Goal: Task Accomplishment & Management: Manage account settings

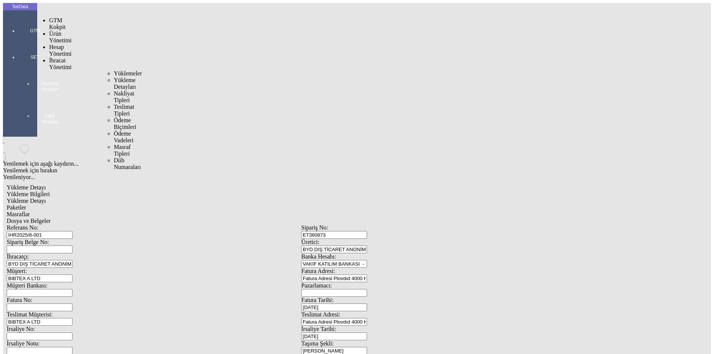
click at [114, 70] on span "Yüklemeler" at bounding box center [128, 73] width 28 height 6
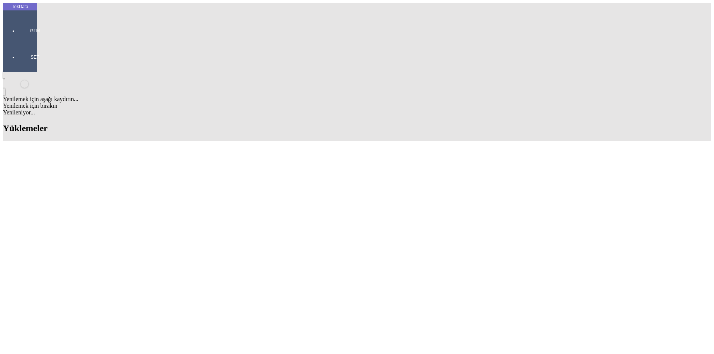
scroll to position [595, 0]
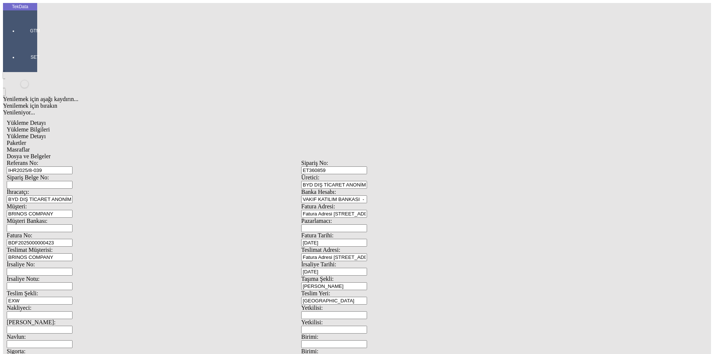
click at [73, 239] on input "BDF2025000000423" at bounding box center [40, 243] width 66 height 8
type input "BDF2025000000424"
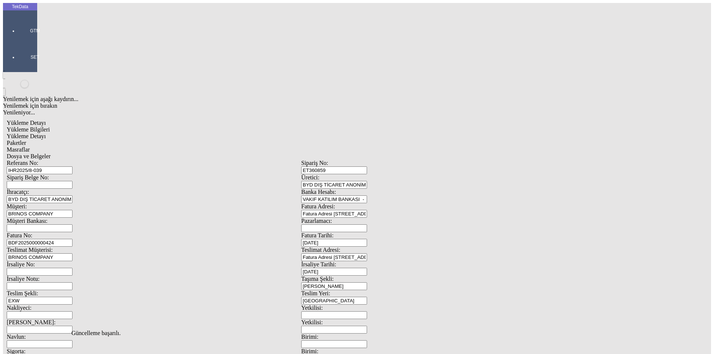
click at [51, 153] on span "Dosya ve Belgeler" at bounding box center [29, 156] width 44 height 6
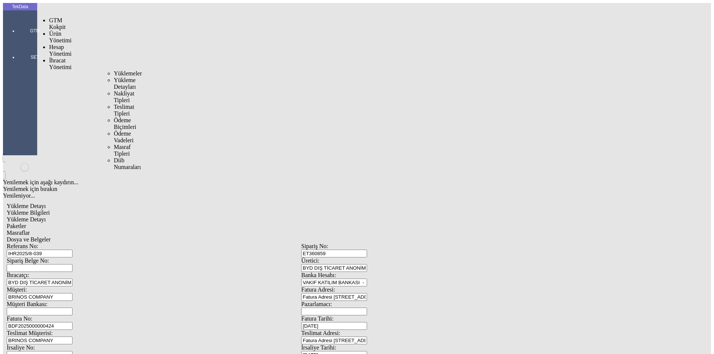
click at [114, 70] on span "Yüklemeler" at bounding box center [128, 73] width 28 height 6
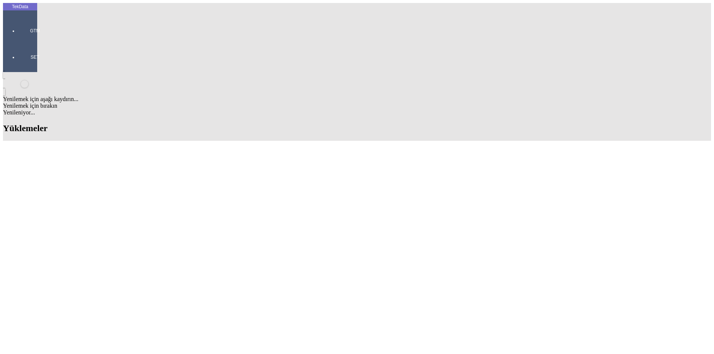
paste input "IHR2025/3-082, IHR2025/3-083, IHR2025/7-050, IHR2025/9-002"
type input "IHR2025/3-082, IHR2025/3-083, IHR2025/7-050, IHR2025/9-002"
paste input "TB7137353"
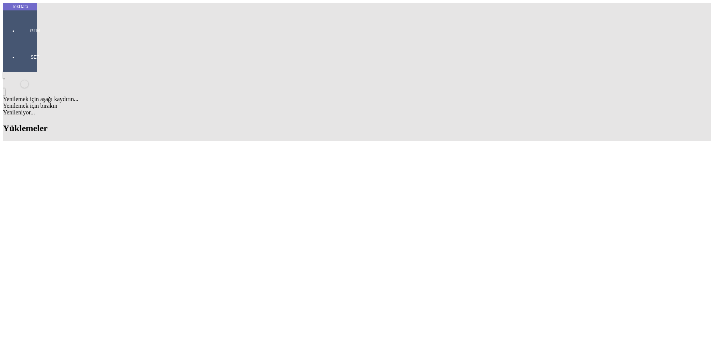
type input "TB7137353"
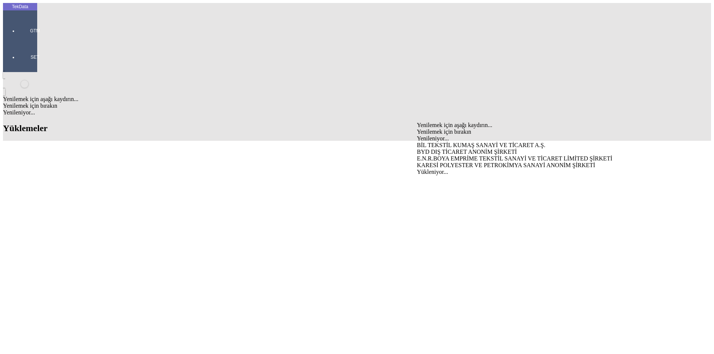
click at [449, 149] on div "BYD DIŞ TİCARET ANONİM ŞİRKETİ" at bounding box center [559, 152] width 284 height 7
type input "BYD DIŞ TİCARET ANONİM ŞİRKETİ"
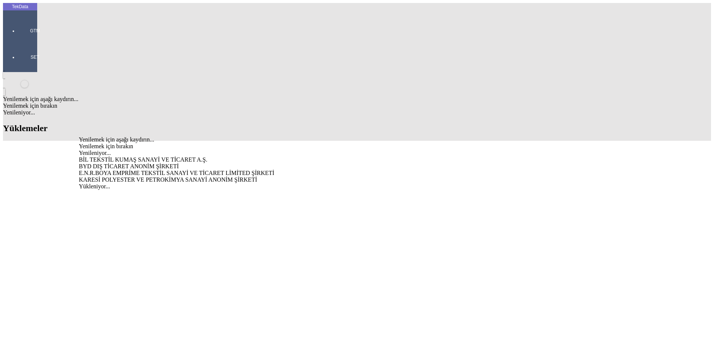
click at [189, 163] on div "BYD DIŞ TİCARET ANONİM ŞİRKETİ" at bounding box center [222, 166] width 287 height 7
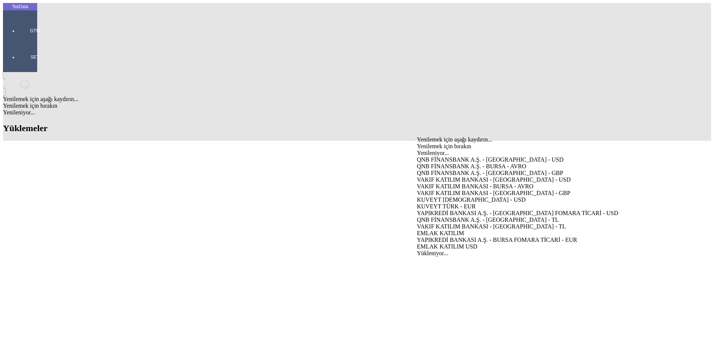
click at [442, 177] on div "VAKIF KATILIM BANKASI - [GEOGRAPHIC_DATA] - USD" at bounding box center [559, 180] width 284 height 7
type input "VAKIF KATILIM BANKASI - [GEOGRAPHIC_DATA] - USD"
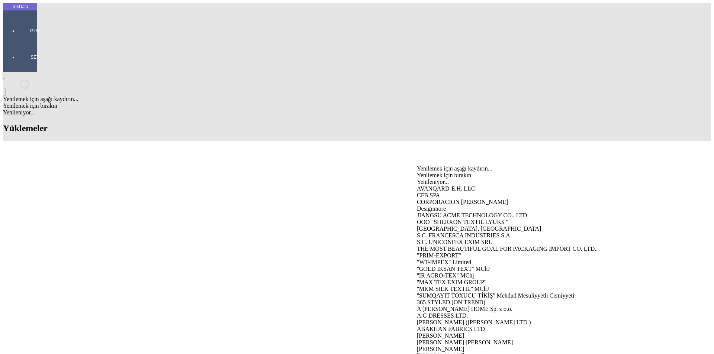
type input "bog"
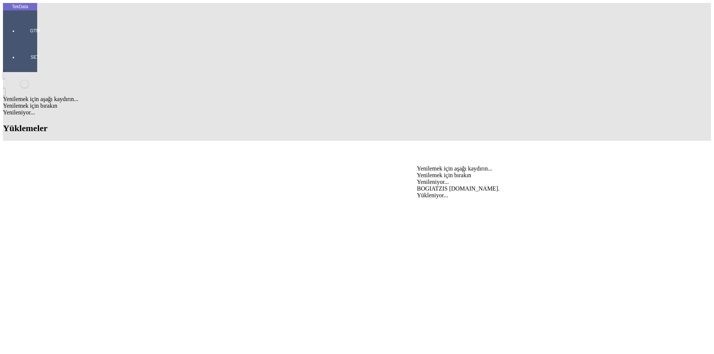
click at [444, 186] on div "BOGIATZIS [DOMAIN_NAME]." at bounding box center [559, 189] width 284 height 7
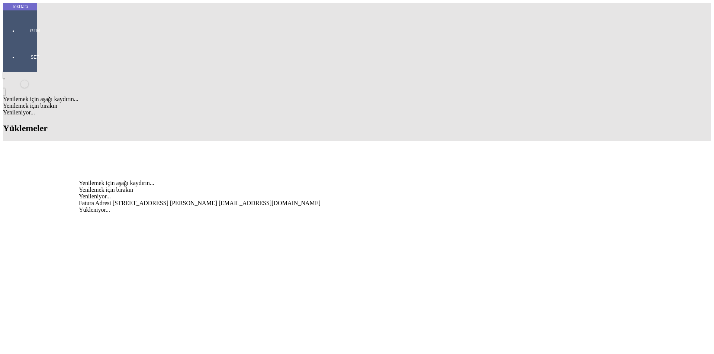
click at [192, 200] on div "Fatura Adresi [STREET_ADDRESS] [PERSON_NAME] [EMAIL_ADDRESS][DOMAIN_NAME]" at bounding box center [222, 203] width 287 height 7
type input "Fatura Adresi [STREET_ADDRESS] [PERSON_NAME] [EMAIL_ADDRESS][DOMAIN_NAME]"
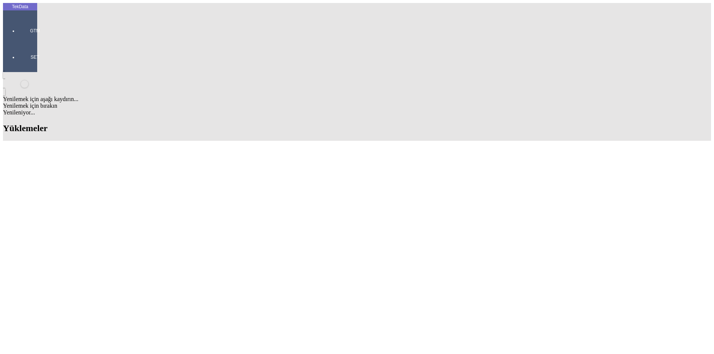
click at [142, 257] on div "[PERSON_NAME]" at bounding box center [222, 260] width 287 height 7
type input "[PERSON_NAME]"
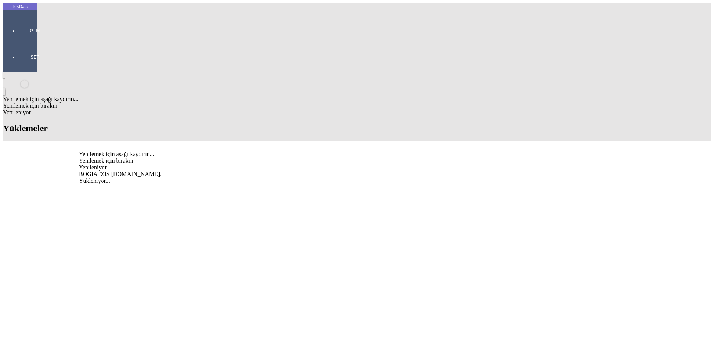
type input "bog"
click at [262, 151] on div "Yenilemek için aşağı kaydırın... Yenilemek için bırakın Yenileniyor... BOGIATZI…" at bounding box center [222, 154] width 287 height 7
click at [260, 171] on div "BOGIATZIS [DOMAIN_NAME]." at bounding box center [222, 174] width 287 height 7
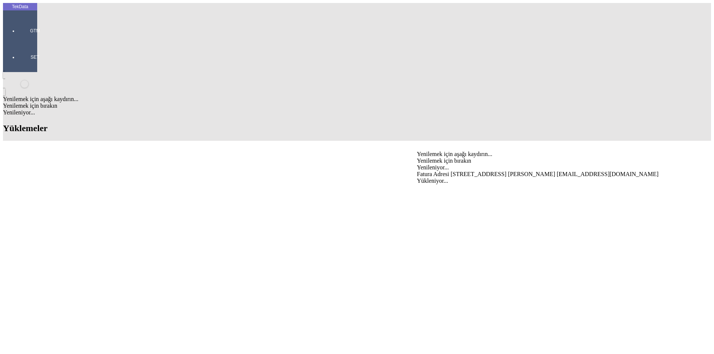
click at [451, 171] on div "Fatura Adresi [STREET_ADDRESS] [PERSON_NAME] [EMAIL_ADDRESS][DOMAIN_NAME]" at bounding box center [559, 174] width 284 height 7
type input "Fatura Adresi [STREET_ADDRESS] [PERSON_NAME] [EMAIL_ADDRESS][DOMAIN_NAME]"
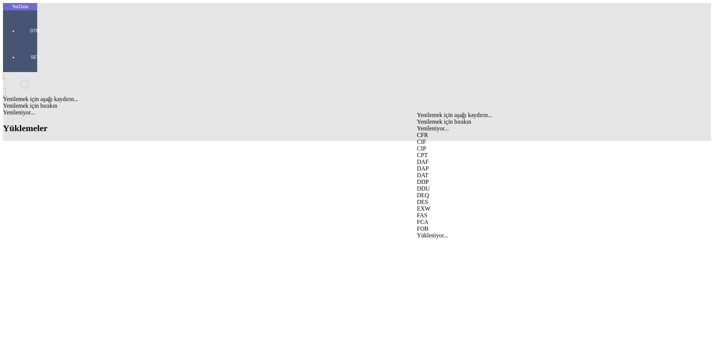
click at [433, 226] on div "FOB" at bounding box center [559, 229] width 284 height 7
type input "FOB"
type input "[GEOGRAPHIC_DATA]"
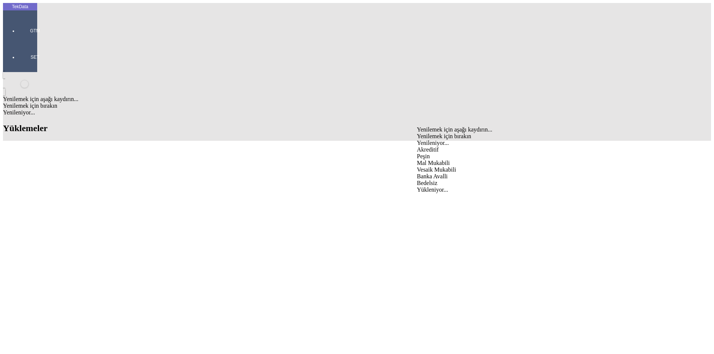
click at [450, 160] on div "Mal Mukabili" at bounding box center [559, 163] width 284 height 7
type input "Mal Mukabili"
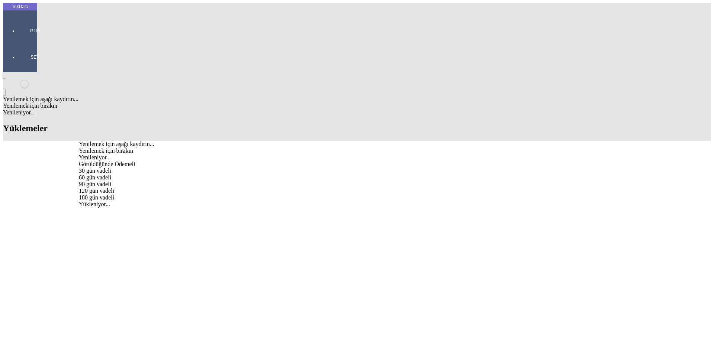
click at [142, 161] on div "Görüldüğünde Ödemeli" at bounding box center [222, 164] width 287 height 7
type input "Görüldüğünde Ödemeli"
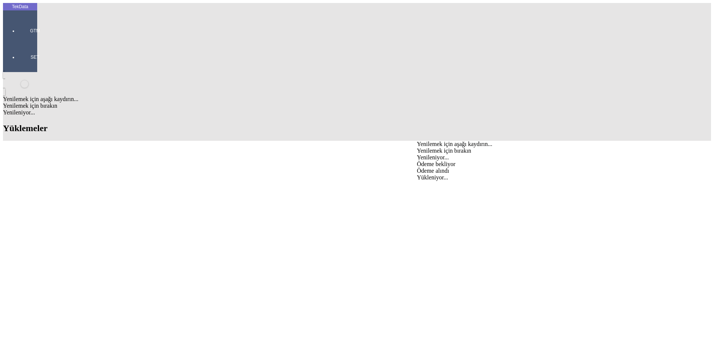
click at [442, 161] on div "Ödeme bekliyor" at bounding box center [559, 164] width 284 height 7
type input "Ödeme bekliyor"
type input "1048.5"
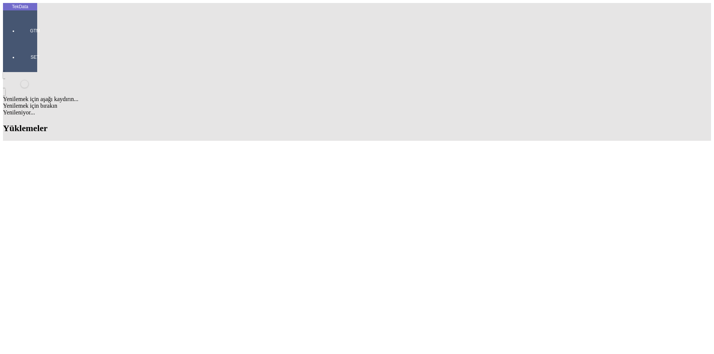
type input "1064.8"
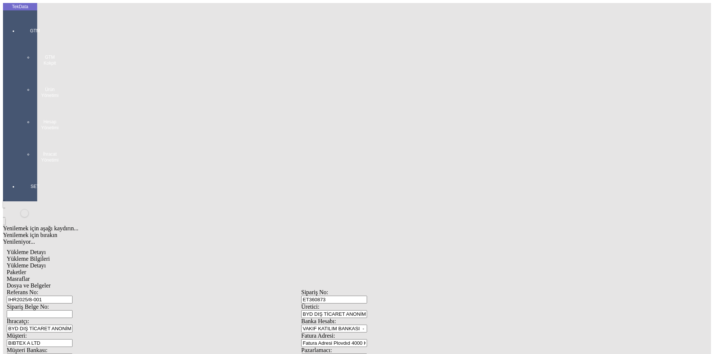
click at [50, 256] on span "Yükleme Bilgileri" at bounding box center [28, 259] width 43 height 6
click at [46, 263] on span "Yükleme Detayı" at bounding box center [26, 266] width 39 height 6
type input "2024/D1-02465"
drag, startPoint x: 99, startPoint y: 124, endPoint x: 40, endPoint y: 118, distance: 59.1
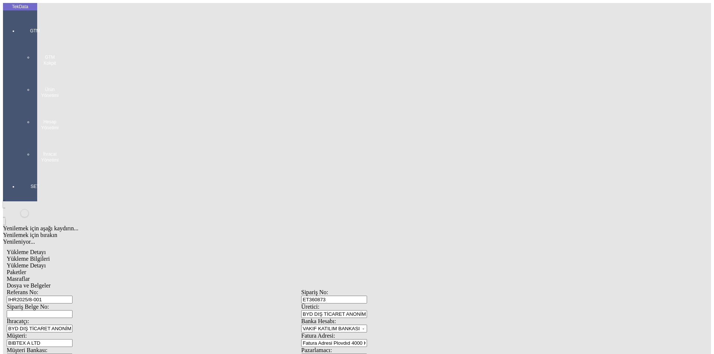
type input "2"
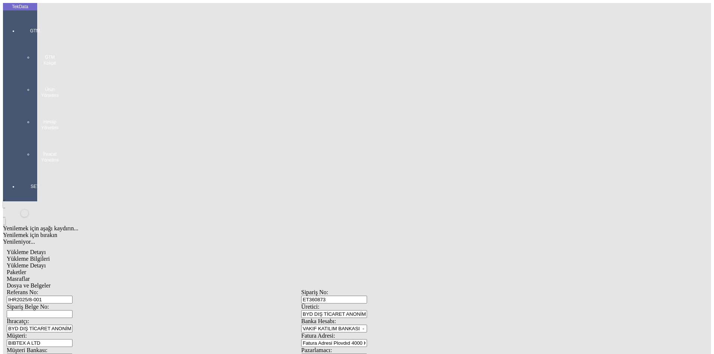
type input "2.7"
drag, startPoint x: 102, startPoint y: 145, endPoint x: 15, endPoint y: 142, distance: 86.7
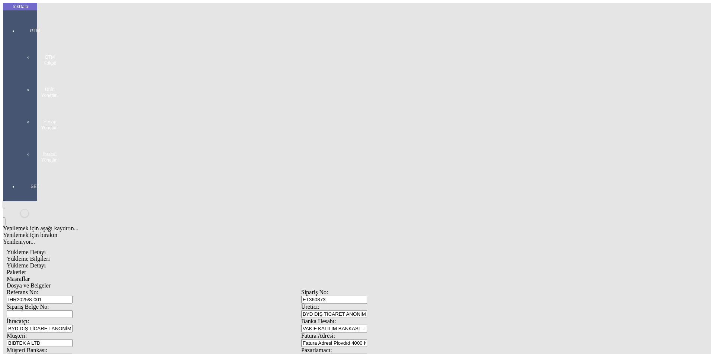
type input "4.1"
click at [51, 283] on span "Dosya ve Belgeler" at bounding box center [29, 286] width 44 height 6
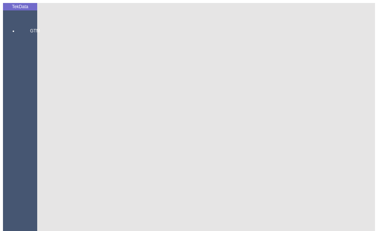
type input "2.8"
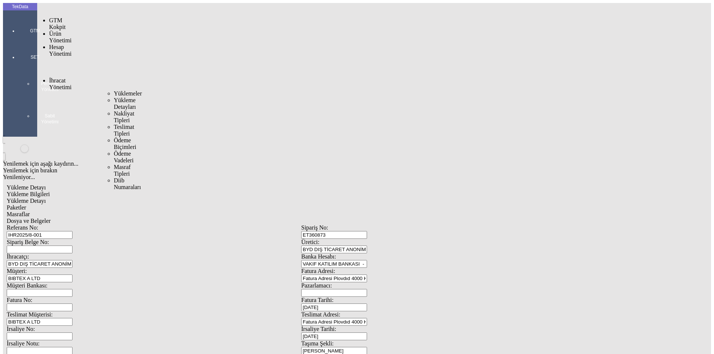
click at [99, 90] on ul "Yüklemeler Yükleme Detayları Nakliyat Tipleri Teslimat Tipleri Ödeme Biçimleri …" at bounding box center [108, 140] width 19 height 100
click at [114, 90] on span "Yüklemeler" at bounding box center [128, 93] width 28 height 6
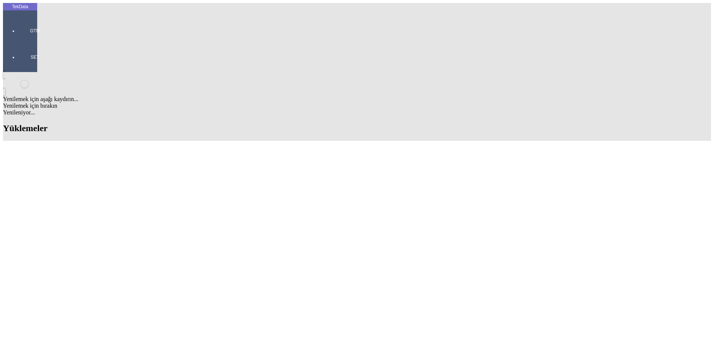
scroll to position [623, 0]
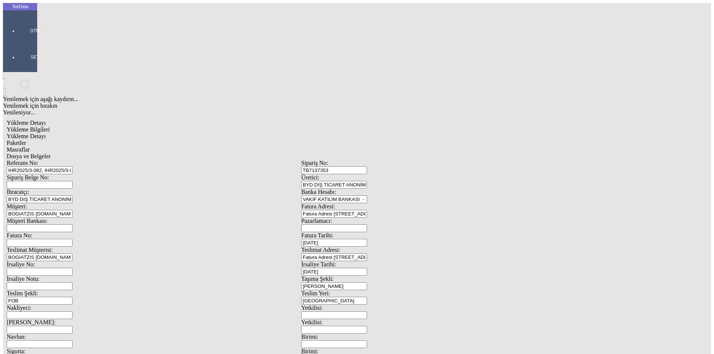
scroll to position [64, 0]
drag, startPoint x: 440, startPoint y: 287, endPoint x: 359, endPoint y: 286, distance: 81.8
type input "1064.8"
drag, startPoint x: 151, startPoint y: 286, endPoint x: 6, endPoint y: 293, distance: 145.2
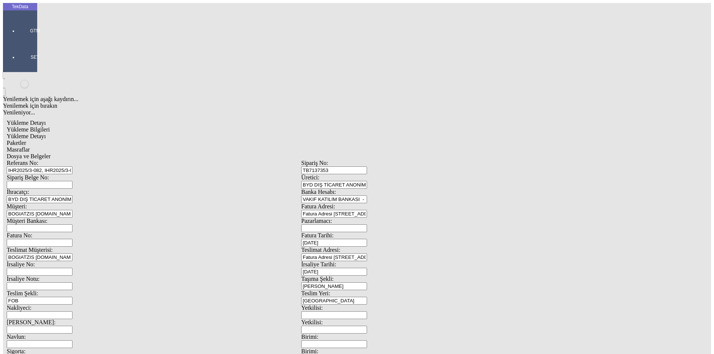
click at [7, 293] on div "TekData GTM SET Yenilemek için aşağı kaydırın... Yenilemek için bırakın Yenilen…" at bounding box center [301, 294] width 597 height 582
type input "1087.5"
drag, startPoint x: 442, startPoint y: 288, endPoint x: 346, endPoint y: 277, distance: 96.2
click at [346, 277] on div "Referans No: IHR2025/3-082, IHR2025/3-083, IHR2025/7-050, IHR2025/9-002 Sipariş…" at bounding box center [301, 334] width 589 height 348
type input "."
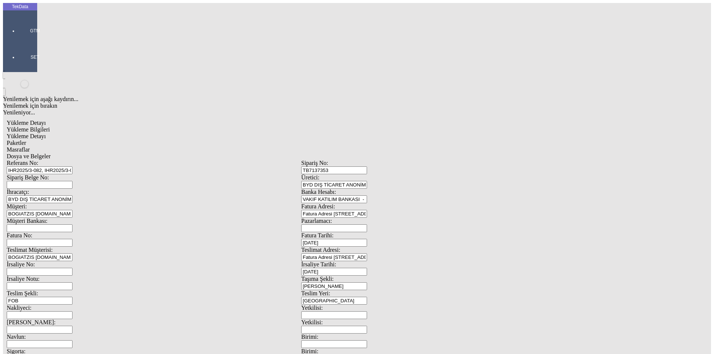
type input "1104.1"
click at [46, 133] on span "Yükleme Detayı" at bounding box center [26, 136] width 39 height 6
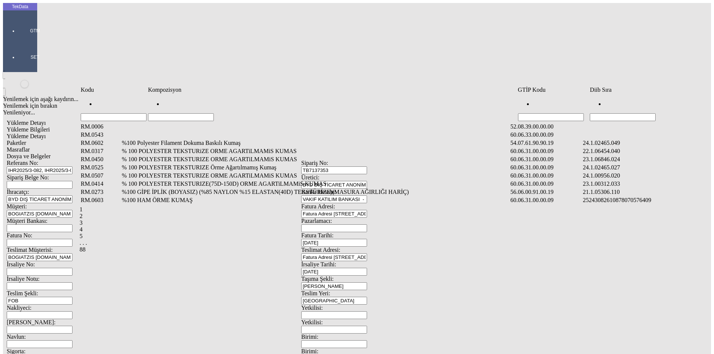
click at [622, 113] on input "Hücreyi Filtrele" at bounding box center [623, 117] width 66 height 8
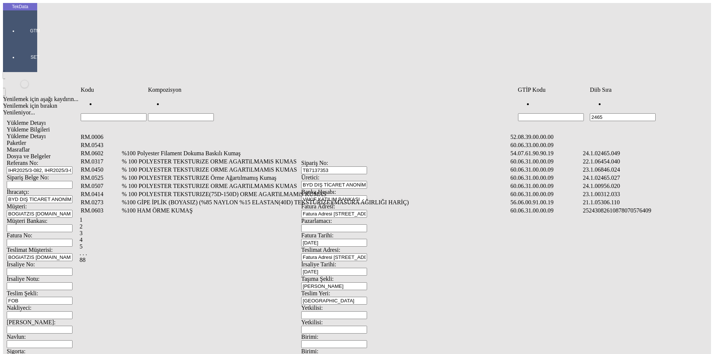
type input "2465"
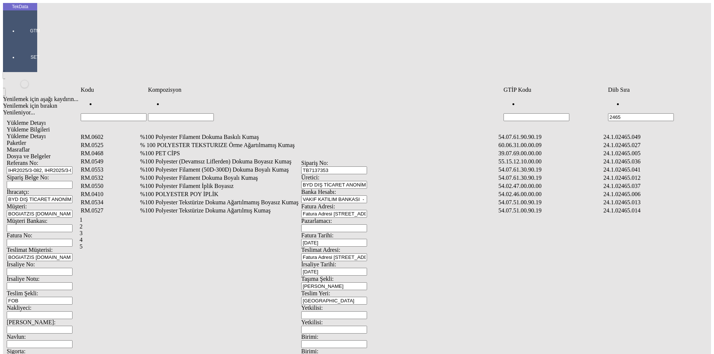
click at [214, 113] on input "Hücreyi Filtrele" at bounding box center [181, 117] width 66 height 8
type input "%100 POLYESTER"
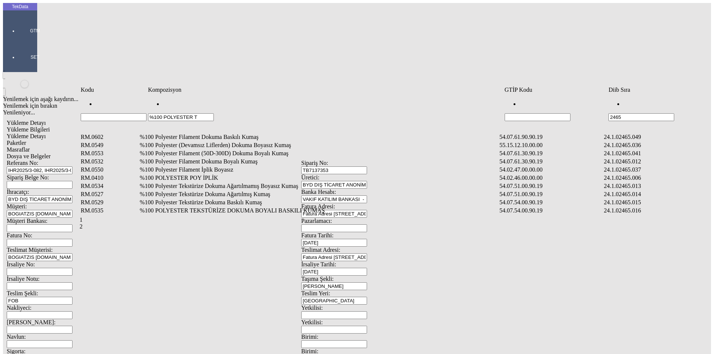
type input "%100 POLYESTER TE"
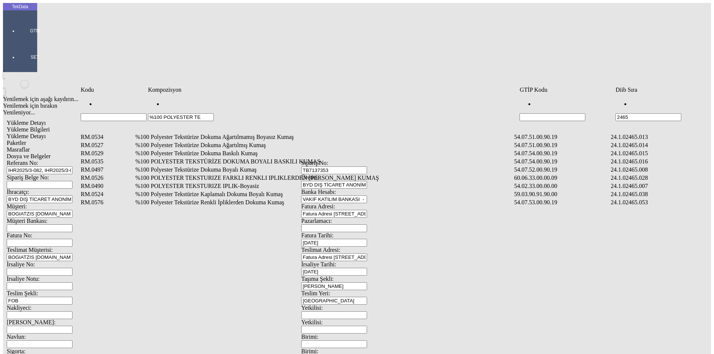
click at [250, 166] on td "%100 Polyester Tekstürize Dokuma Boyalı Kumaş" at bounding box center [324, 169] width 378 height 7
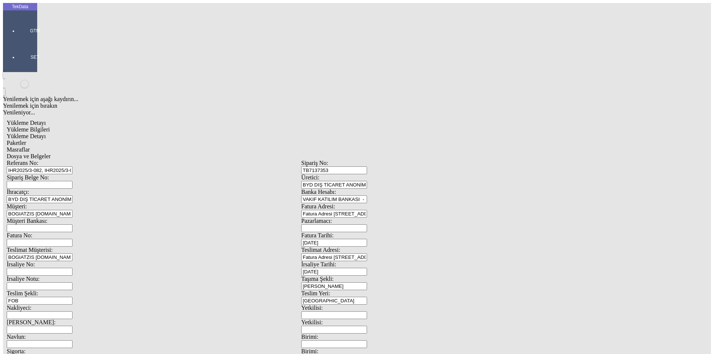
type input "610.6"
click at [433, 135] on div "Metre" at bounding box center [552, 138] width 295 height 7
type input "Metre"
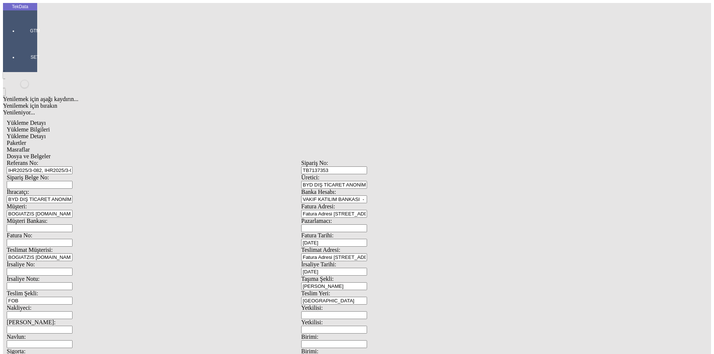
type input "300"
click at [430, 156] on div "Amerikan Doları" at bounding box center [552, 159] width 295 height 7
type input "Amerikan Doları"
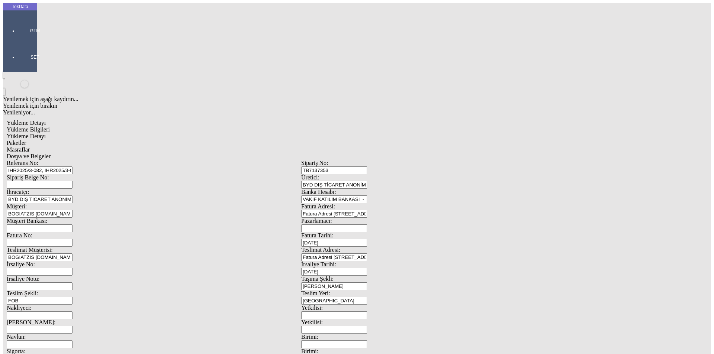
drag, startPoint x: 58, startPoint y: 136, endPoint x: 49, endPoint y: 136, distance: 8.6
type input "300"
drag, startPoint x: 113, startPoint y: 125, endPoint x: 42, endPoint y: 119, distance: 70.6
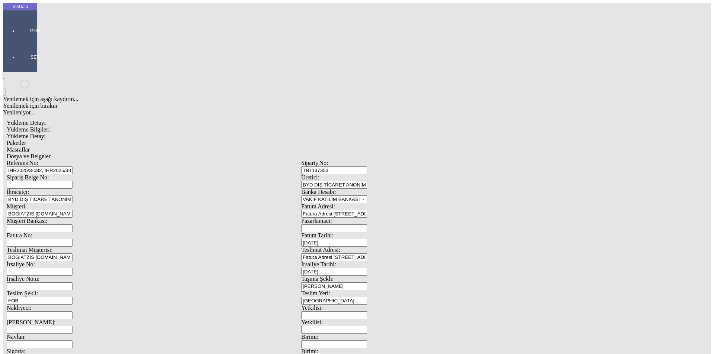
type input "1.63"
drag, startPoint x: 96, startPoint y: 138, endPoint x: 44, endPoint y: 137, distance: 51.7
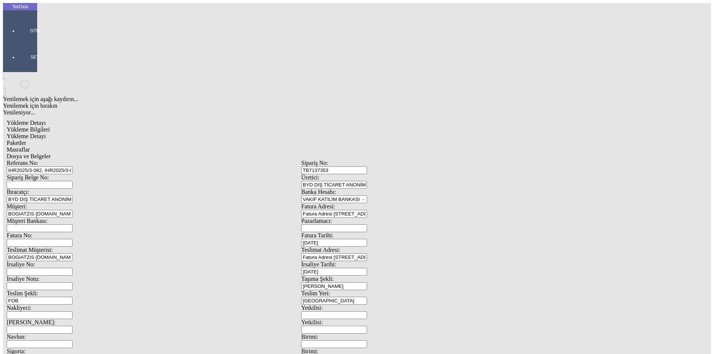
type input "300"
type input "176.1"
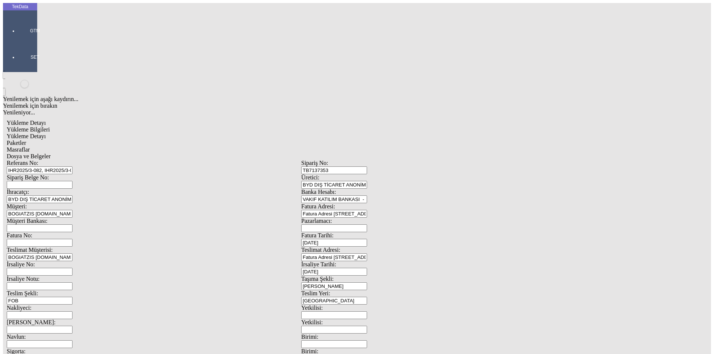
type input "181.6"
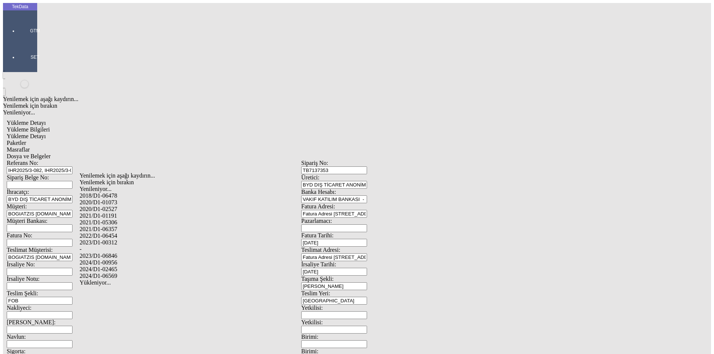
click at [115, 266] on div "2024/D1-02465" at bounding box center [224, 269] width 289 height 7
type input "2024/D1-02465"
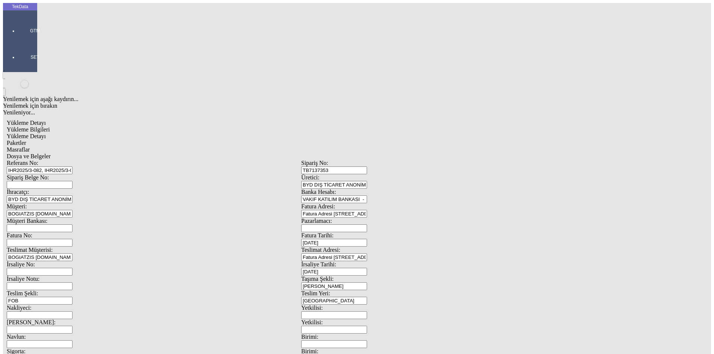
drag, startPoint x: 664, startPoint y: 181, endPoint x: 656, endPoint y: 177, distance: 9.1
drag, startPoint x: 309, startPoint y: 77, endPoint x: 311, endPoint y: 80, distance: 4.3
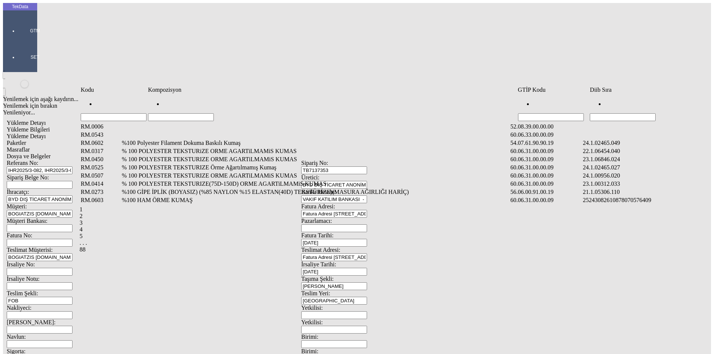
click at [619, 113] on input "Hücreyi Filtrele" at bounding box center [623, 117] width 66 height 8
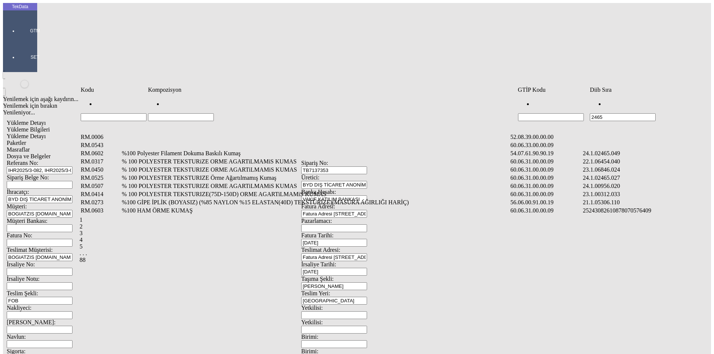
type input "2465"
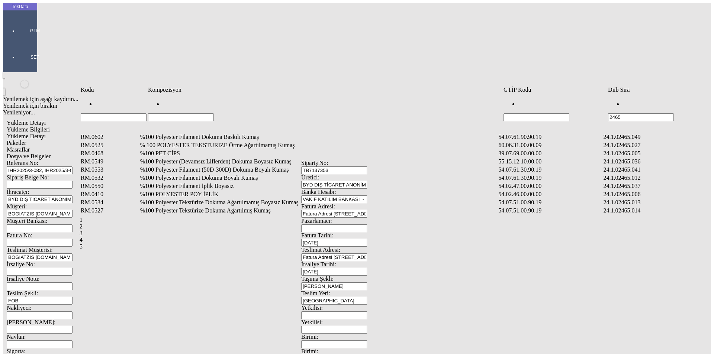
click at [214, 113] on input "Hücreyi Filtrele" at bounding box center [181, 117] width 66 height 8
type input "r%"
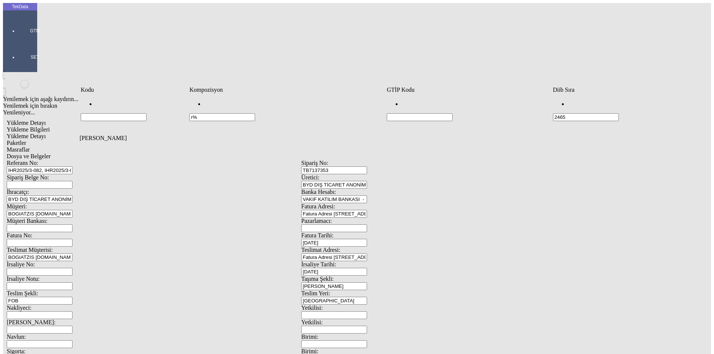
type input "r"
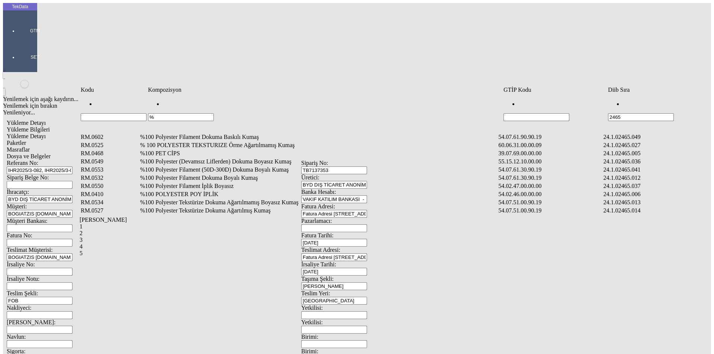
type input "%"
type input "%100"
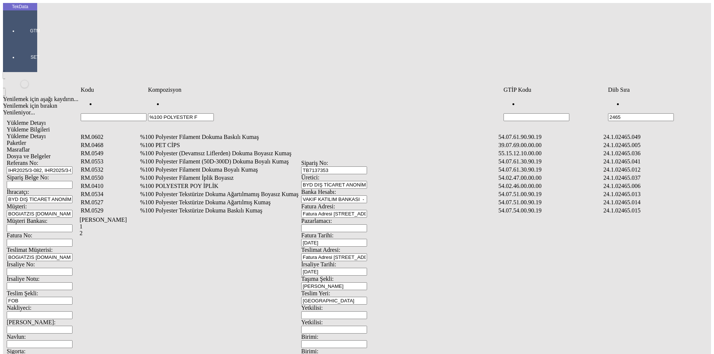
type input "%100 POLYESTER F"
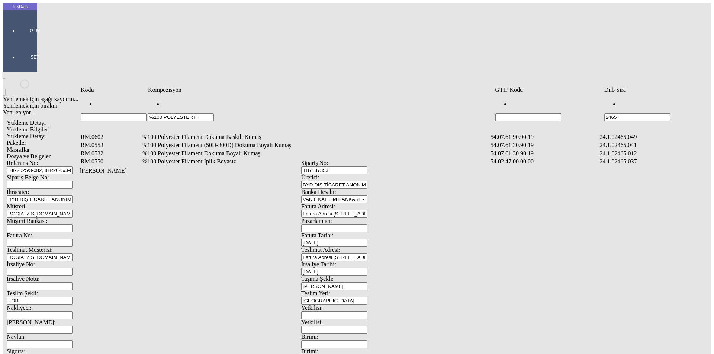
click at [215, 150] on td "%100 Polyester Filament Dokuma Boyalı Kumaş" at bounding box center [315, 153] width 347 height 7
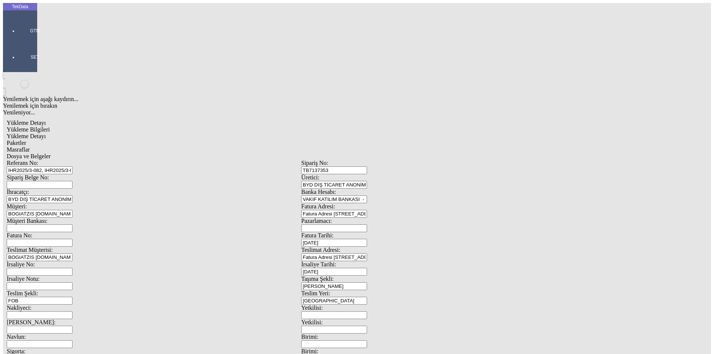
type input "2511.4"
click at [435, 135] on div "Metre" at bounding box center [552, 138] width 295 height 7
type input "Metre"
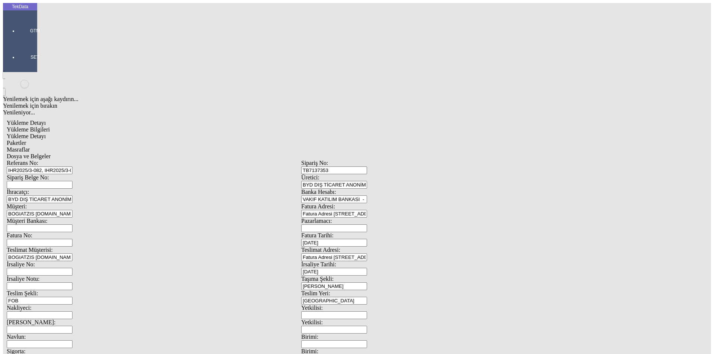
type input "1.77"
click at [428, 156] on div "Amerikan Doları" at bounding box center [552, 159] width 295 height 7
type input "Amerikan Doları"
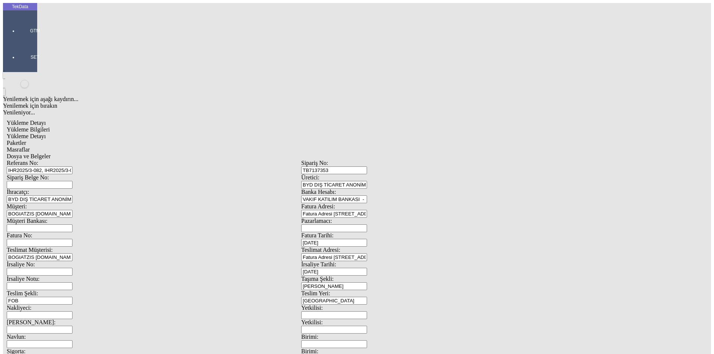
type input "300"
type input "663.15"
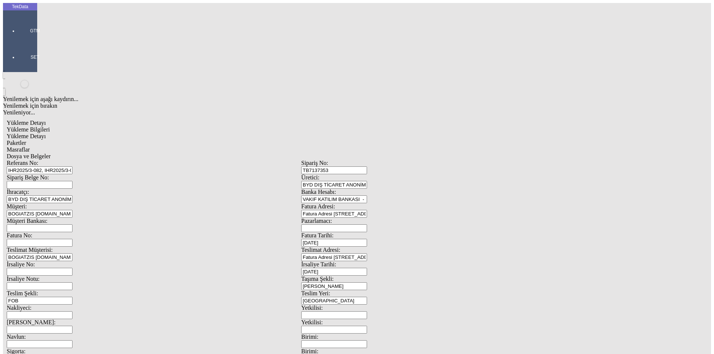
type input "670.95"
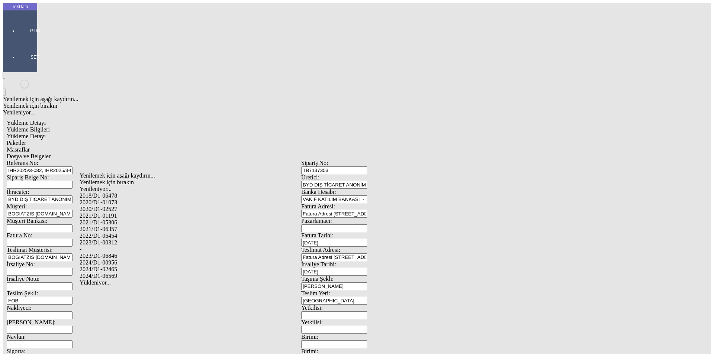
click at [131, 266] on div "2024/D1-02465" at bounding box center [224, 269] width 289 height 7
type input "2024/D1-02465"
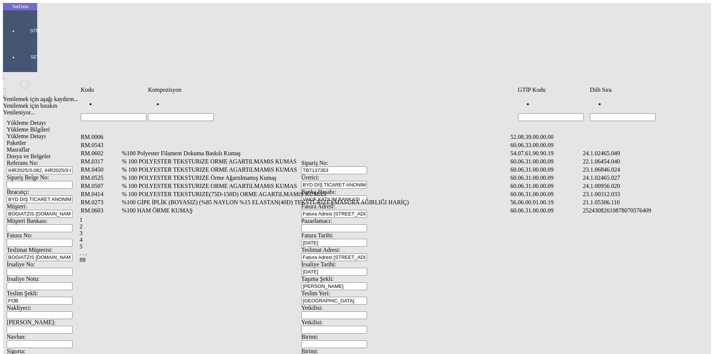
click at [611, 113] on input "Hücreyi Filtrele" at bounding box center [623, 117] width 66 height 8
type input "2465"
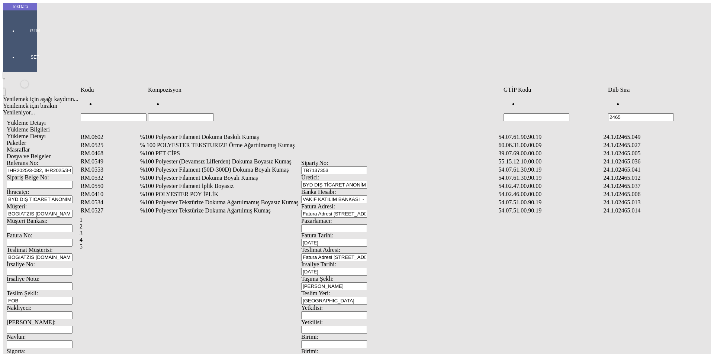
click at [214, 113] on input "Hücreyi Filtrele" at bounding box center [181, 117] width 66 height 8
type input "%"
type input "%100"
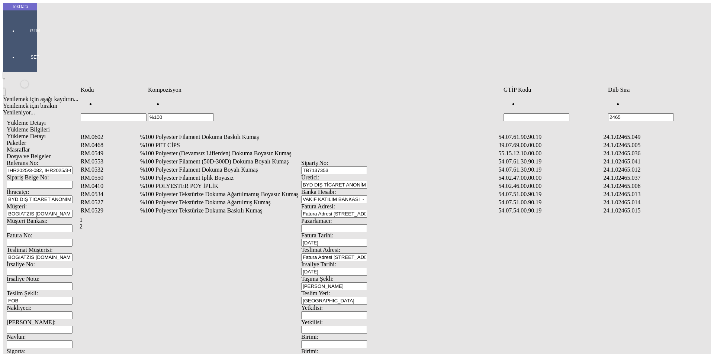
type input "%100"
type input "%100 POLYESTER"
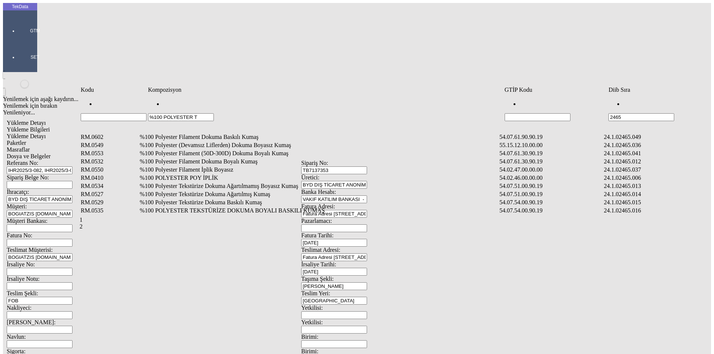
type input "%100 POLYESTER T"
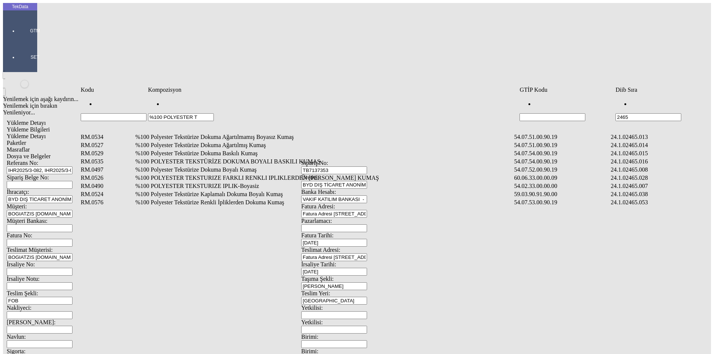
click at [224, 166] on td "%100 Polyester Tekstürize Dokuma Boyalı Kumaş" at bounding box center [324, 169] width 378 height 7
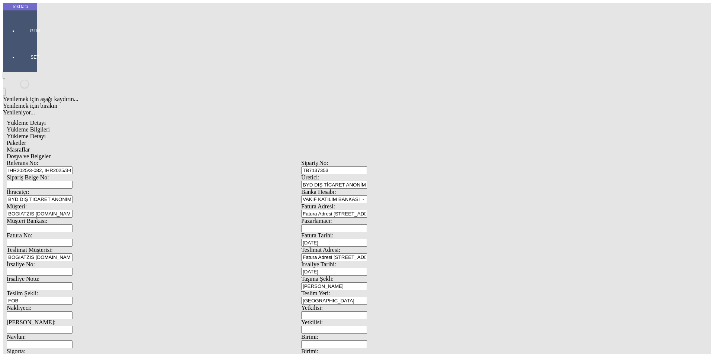
type input "392.2"
click at [447, 135] on div "Metre" at bounding box center [552, 138] width 295 height 7
type input "Metre"
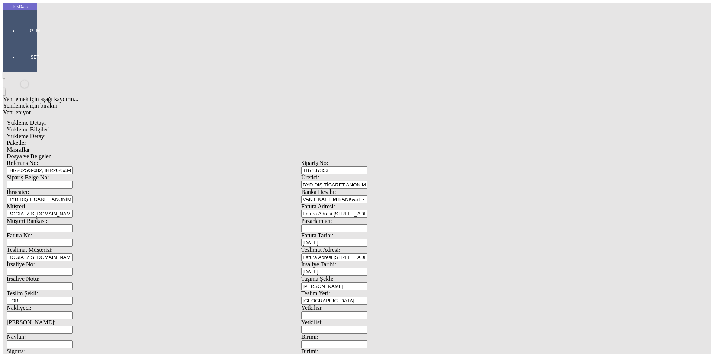
type input "2.34"
click at [451, 156] on div "Amerikan Doları" at bounding box center [552, 159] width 295 height 7
type input "Amerikan Doları"
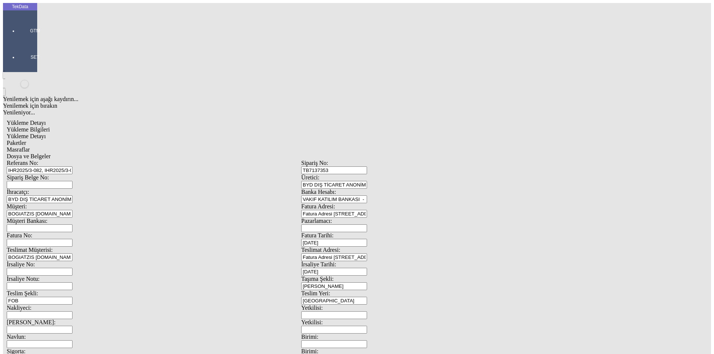
type input "300"
type input "248.25"
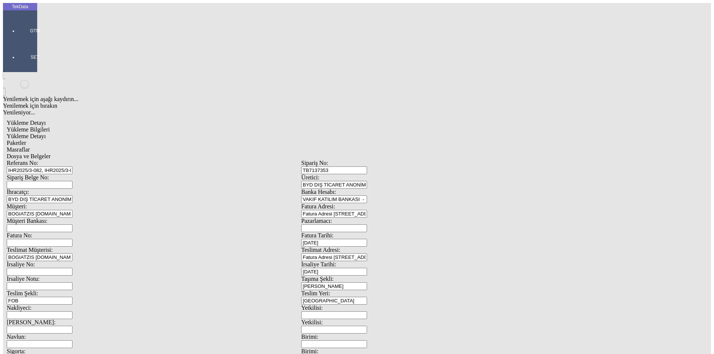
type input "252.05"
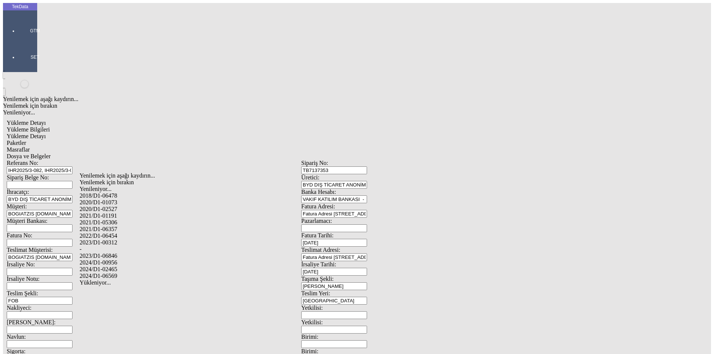
click at [122, 266] on div "2024/D1-02465" at bounding box center [224, 269] width 289 height 7
type input "2024/D1-02465"
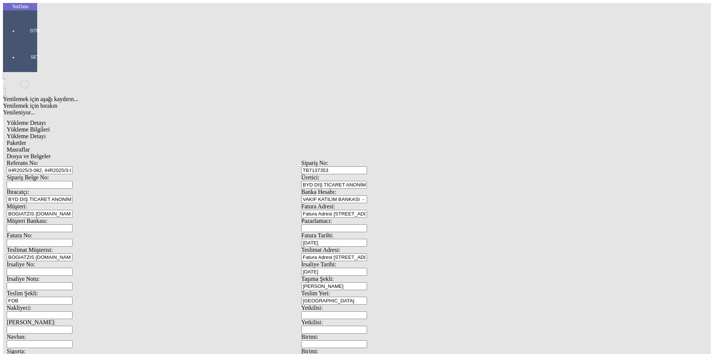
click at [26, 140] on span "Paketler" at bounding box center [16, 143] width 19 height 6
click at [86, 112] on div "Çuval" at bounding box center [220, 115] width 295 height 7
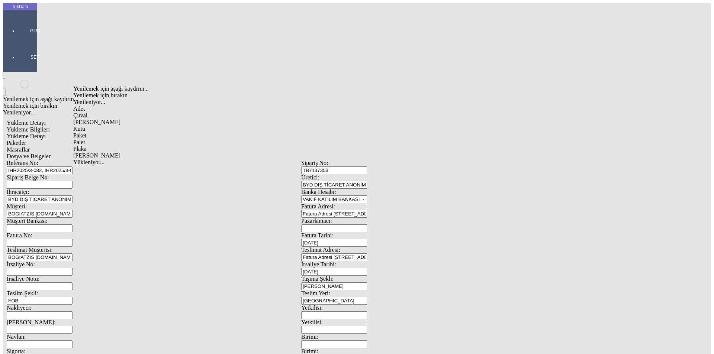
type input "Çuval"
type input "21"
click at [30, 147] on span "Masraflar" at bounding box center [18, 150] width 23 height 6
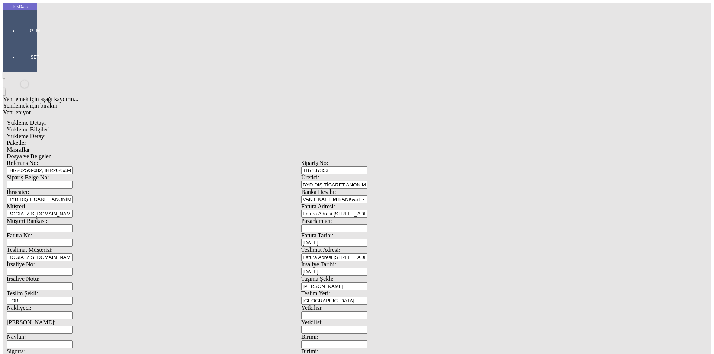
click at [51, 153] on span "Dosya ve Belgeler" at bounding box center [29, 156] width 44 height 6
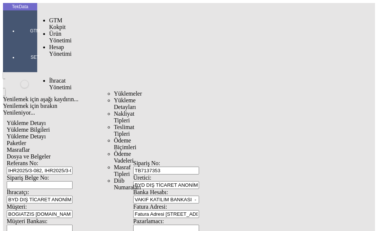
click at [114, 90] on div "Yüklemeler" at bounding box center [116, 93] width 4 height 7
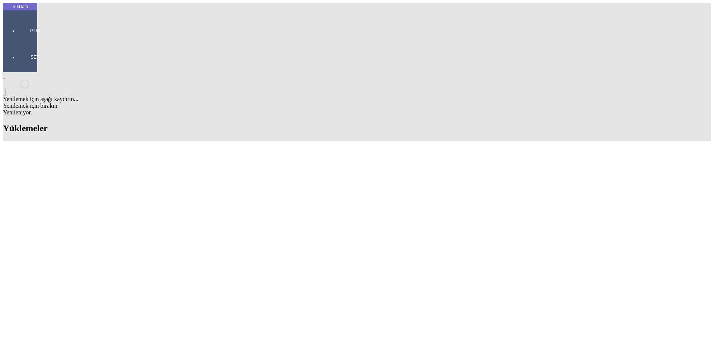
scroll to position [548, 0]
drag, startPoint x: 324, startPoint y: 255, endPoint x: 357, endPoint y: 254, distance: 33.9
copy td "BDF2025000000424"
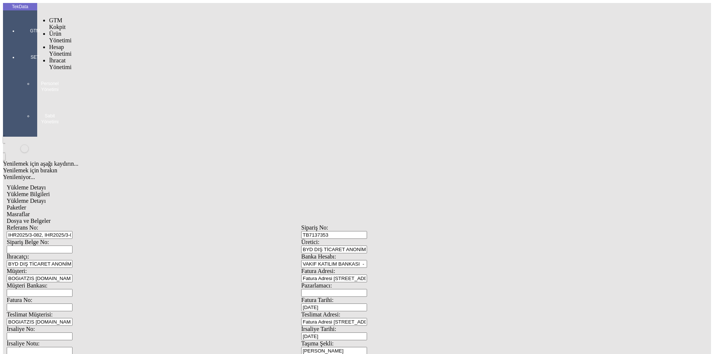
click at [19, 23] on div "GTM" at bounding box center [35, 28] width 34 height 26
click at [114, 90] on span "Yüklemeler" at bounding box center [128, 93] width 28 height 6
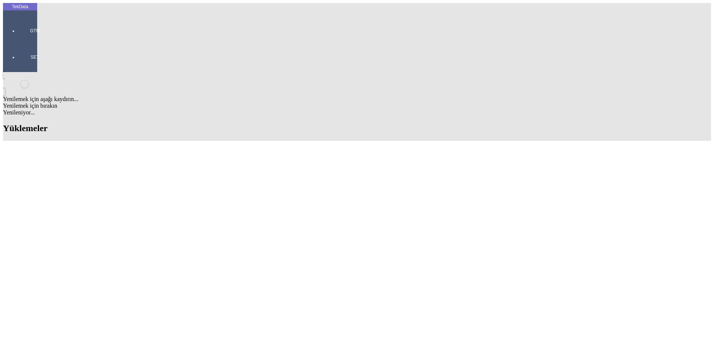
scroll to position [623, 0]
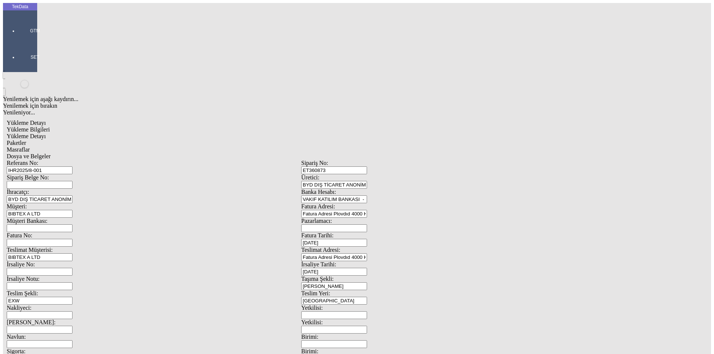
click at [73, 239] on input "Fatura No:" at bounding box center [40, 243] width 66 height 8
paste input "BDF2025000000424"
type input "BDF2025000000425"
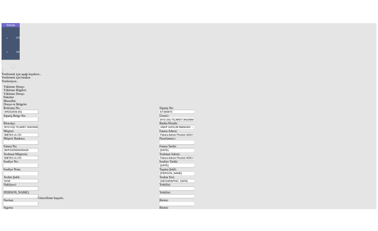
scroll to position [0, 0]
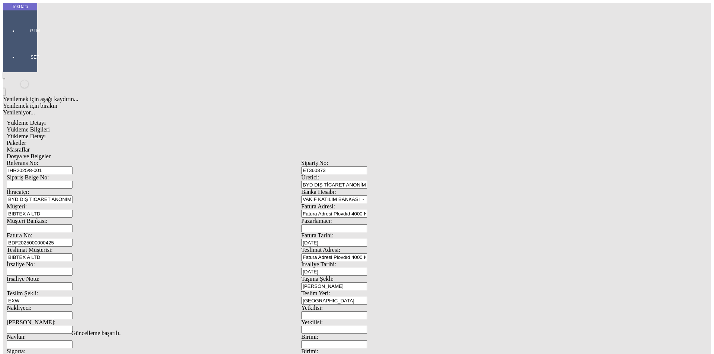
click at [51, 153] on span "Dosya ve Belgeler" at bounding box center [29, 156] width 44 height 6
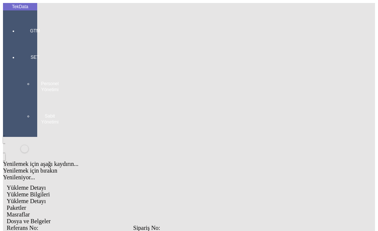
click at [51, 218] on span "Dosya ve Belgeler" at bounding box center [29, 221] width 44 height 6
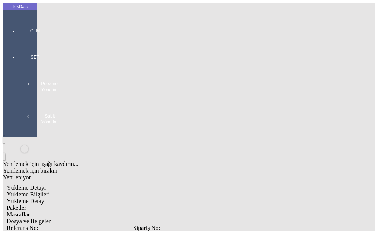
click at [50, 191] on span "Yükleme Bilgileri" at bounding box center [28, 194] width 43 height 6
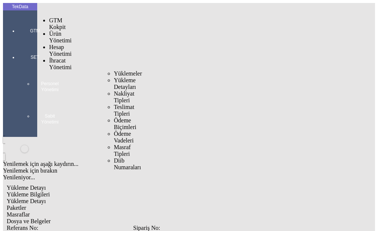
click at [114, 70] on span "Yüklemeler" at bounding box center [128, 73] width 28 height 6
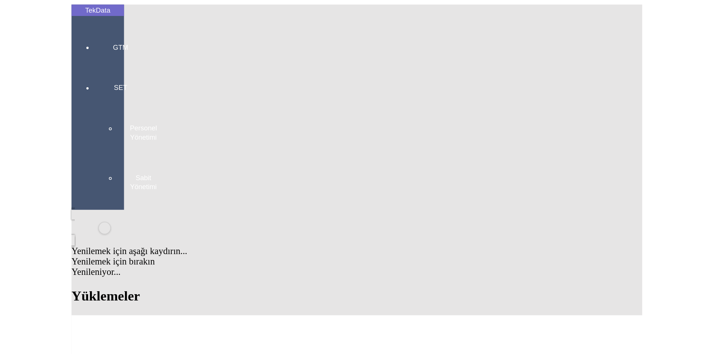
scroll to position [632, 0]
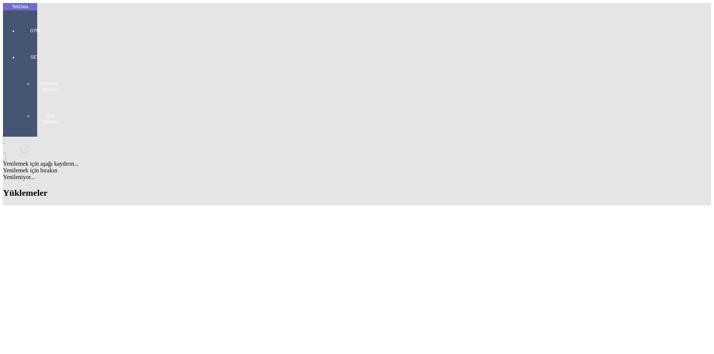
drag, startPoint x: 319, startPoint y: 179, endPoint x: 357, endPoint y: 181, distance: 38.7
copy td "BDF2025000000425"
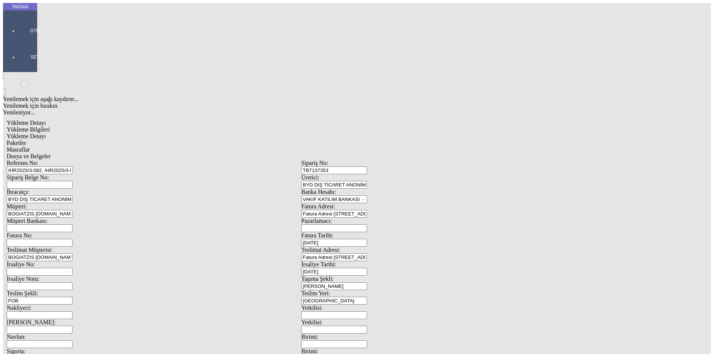
click at [73, 239] on input "Fatura No:" at bounding box center [40, 243] width 66 height 8
paste input "BDF2025000000425"
type input "BDF2025000000426"
click at [73, 297] on input "FOB" at bounding box center [40, 301] width 66 height 8
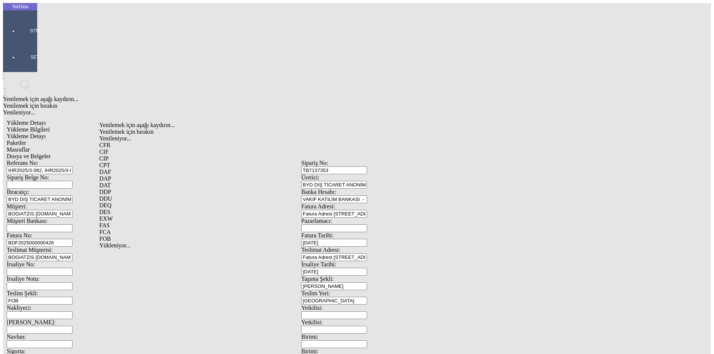
click at [123, 229] on div "FCA" at bounding box center [232, 232] width 267 height 7
type input "FCA"
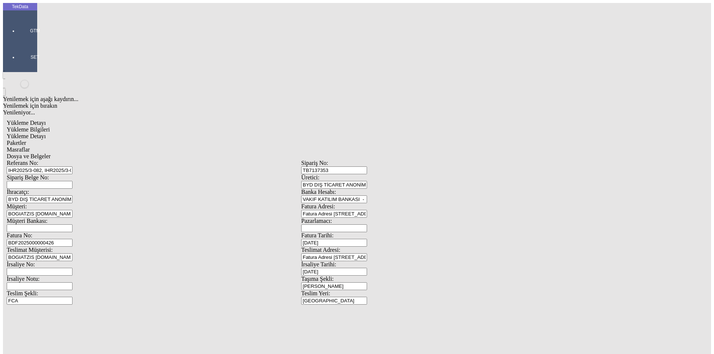
click at [46, 133] on span "Yükleme Detayı" at bounding box center [26, 136] width 39 height 6
click at [51, 153] on span "Dosya ve Belgeler" at bounding box center [29, 156] width 44 height 6
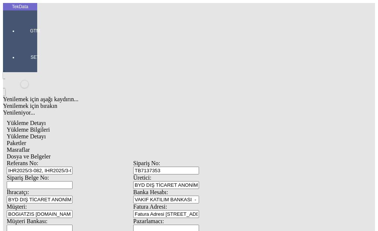
click at [51, 153] on span "Dosya ve Belgeler" at bounding box center [29, 156] width 44 height 6
drag, startPoint x: 137, startPoint y: 103, endPoint x: 119, endPoint y: 105, distance: 17.2
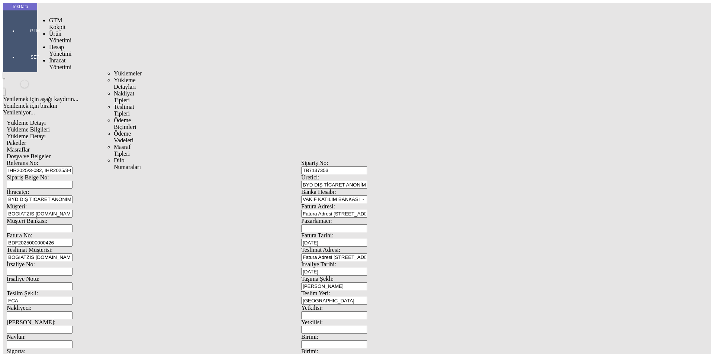
click at [114, 70] on span "Yüklemeler" at bounding box center [128, 73] width 28 height 6
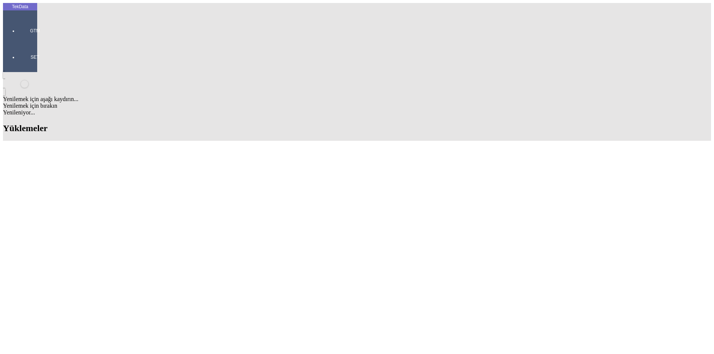
scroll to position [623, 0]
drag, startPoint x: 358, startPoint y: 199, endPoint x: 314, endPoint y: 199, distance: 43.5
copy tr "BDF2025000000426"
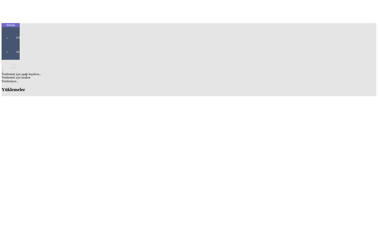
scroll to position [0, 0]
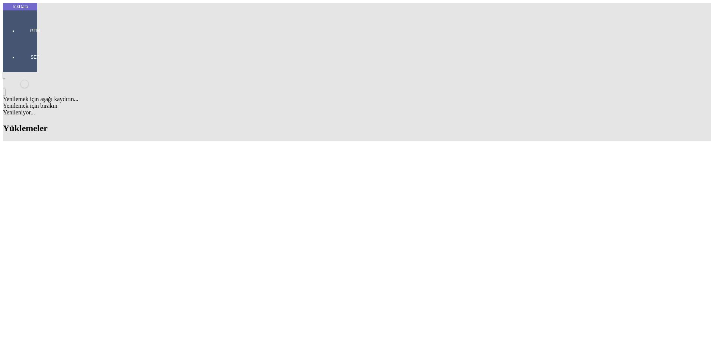
paste input "BDF2025000000426"
type input "BDF2025000000427"
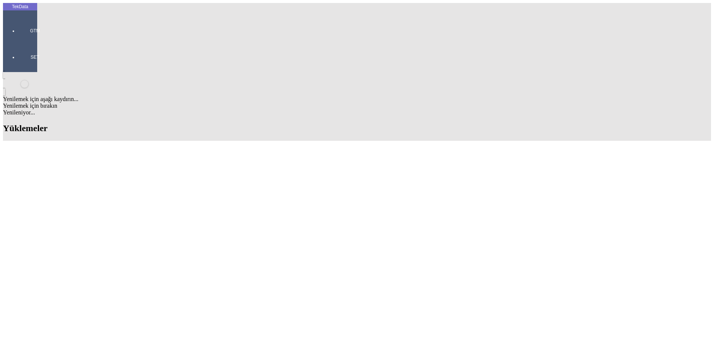
paste input "IHR2025/8-005"
type input "IHR2025/8-005"
paste input "ET360921"
type input "ET360921"
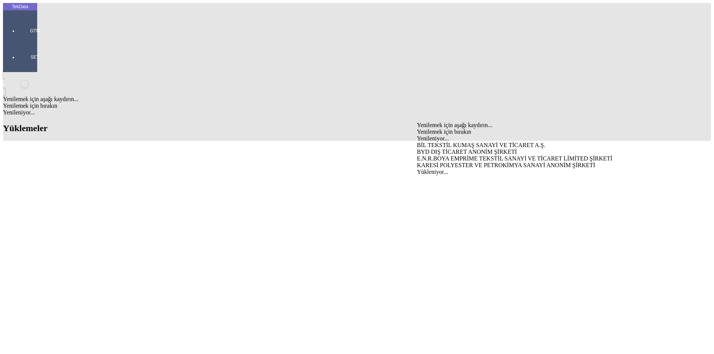
click at [439, 149] on div "BYD DIŞ TİCARET ANONİM ŞİRKETİ" at bounding box center [559, 152] width 284 height 7
type input "BYD DIŞ TİCARET ANONİM ŞİRKETİ"
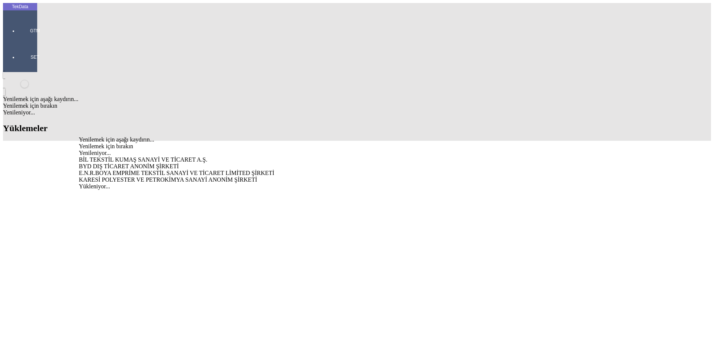
click at [158, 163] on div "BYD DIŞ TİCARET ANONİM ŞİRKETİ" at bounding box center [222, 166] width 287 height 7
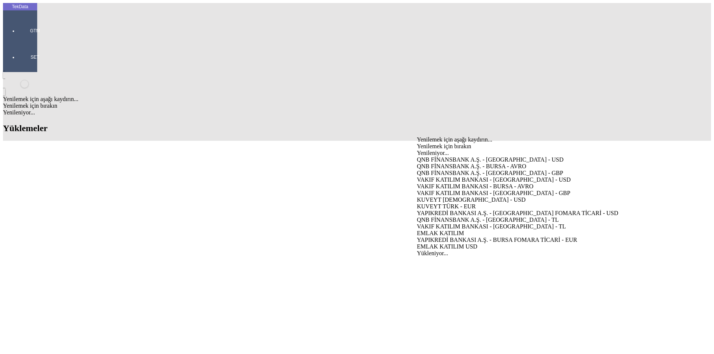
click at [442, 177] on div "VAKIF KATILIM BANKASI - [GEOGRAPHIC_DATA] - USD" at bounding box center [559, 180] width 284 height 7
type input "VAKIF KATILIM BANKASI - [GEOGRAPHIC_DATA] - USD"
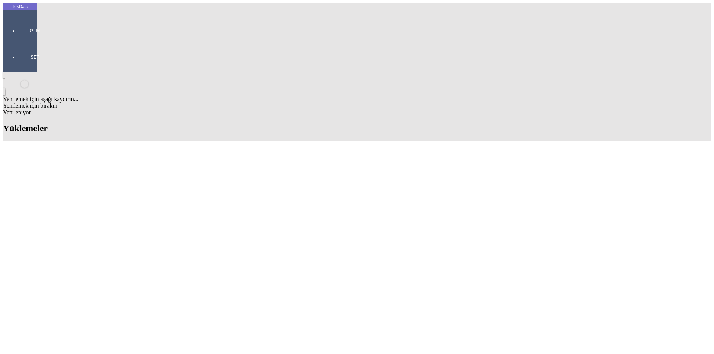
type input "v"
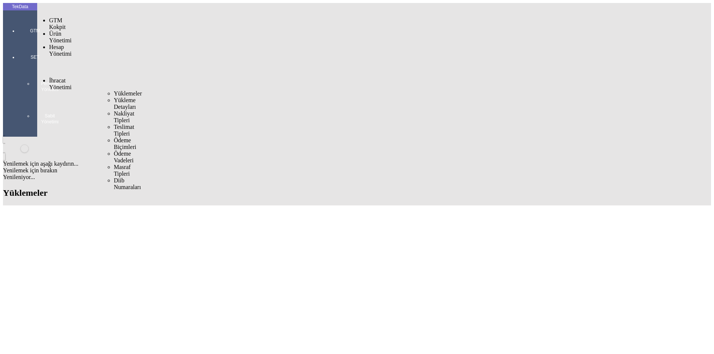
click at [114, 90] on span "Yüklemeler" at bounding box center [128, 93] width 28 height 6
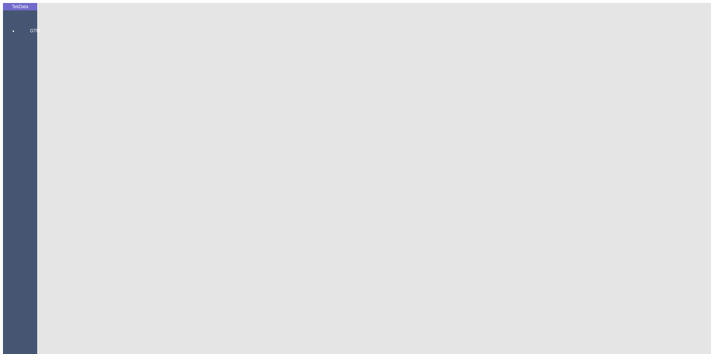
scroll to position [37, 0]
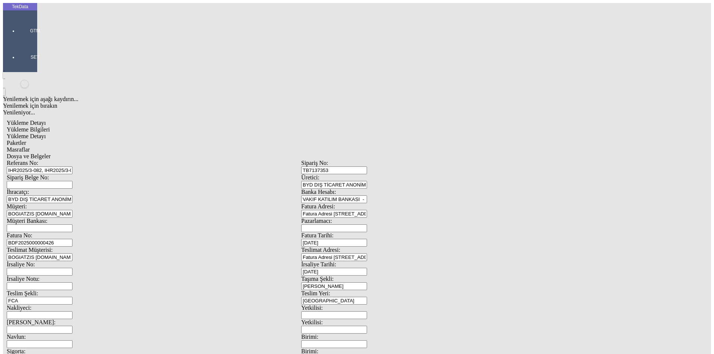
click at [367, 297] on input "[GEOGRAPHIC_DATA]" at bounding box center [334, 301] width 66 height 8
drag, startPoint x: 443, startPoint y: 181, endPoint x: 391, endPoint y: 181, distance: 52.4
click at [391, 290] on div "Teslim Yeri: [GEOGRAPHIC_DATA]" at bounding box center [448, 297] width 295 height 15
type input "b"
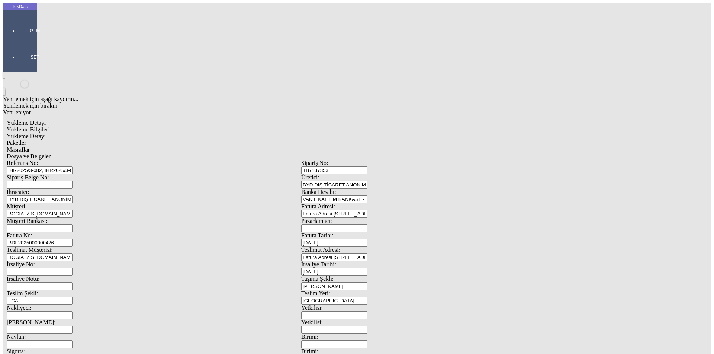
type input "[GEOGRAPHIC_DATA]"
click at [277, 153] on div "Dosya ve Belgeler" at bounding box center [301, 156] width 589 height 7
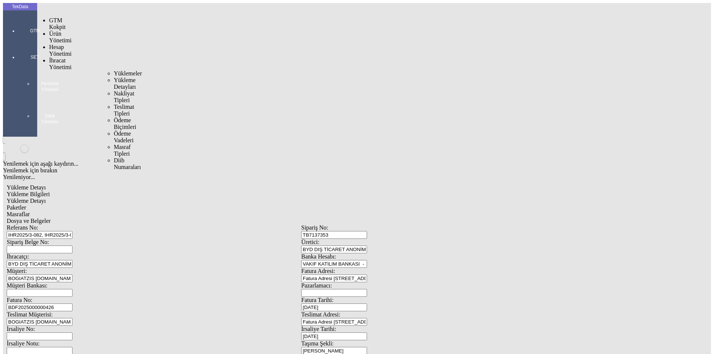
click at [114, 70] on span "Yüklemeler" at bounding box center [128, 73] width 28 height 6
